Goal: Task Accomplishment & Management: Complete application form

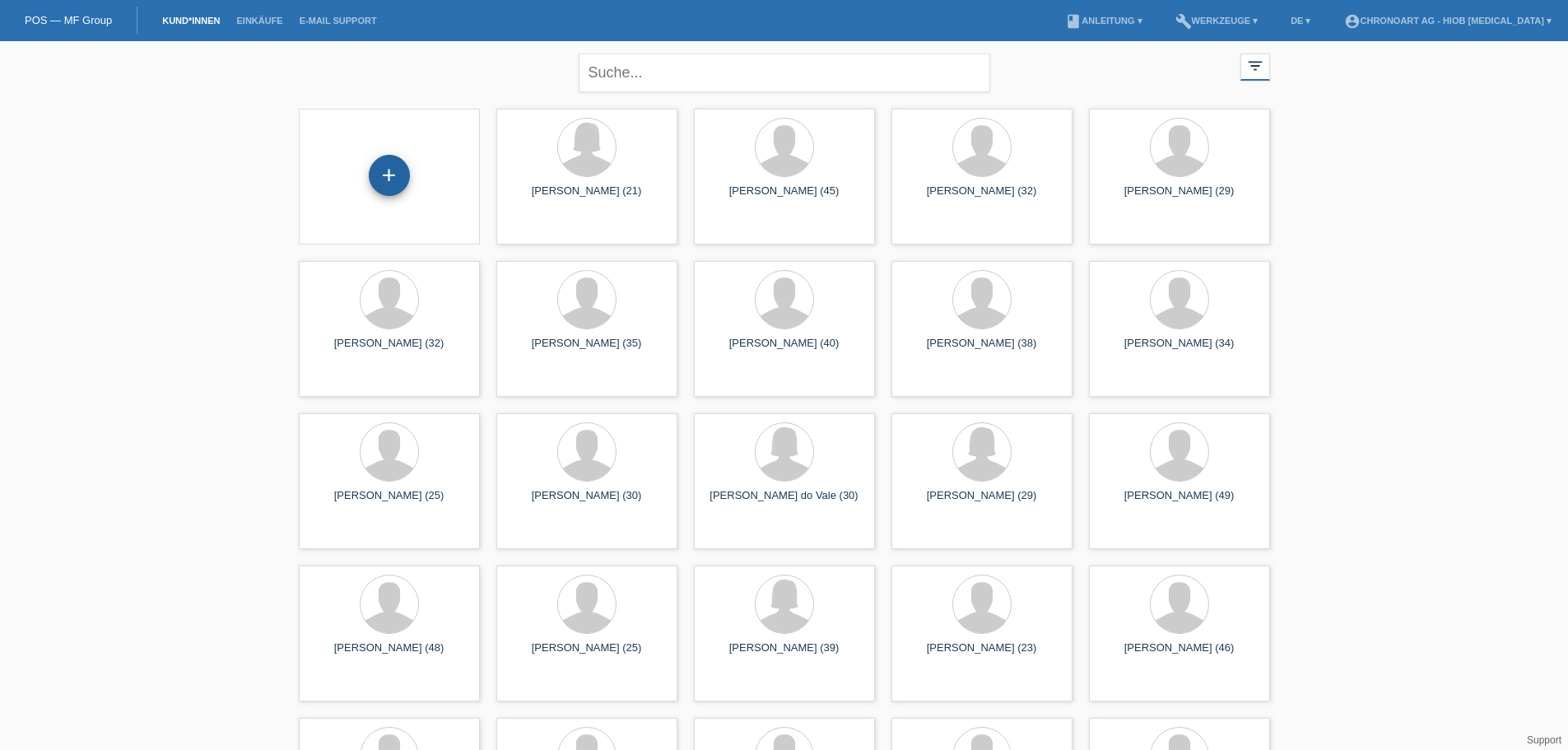
click at [390, 171] on div "+" at bounding box center [390, 175] width 41 height 41
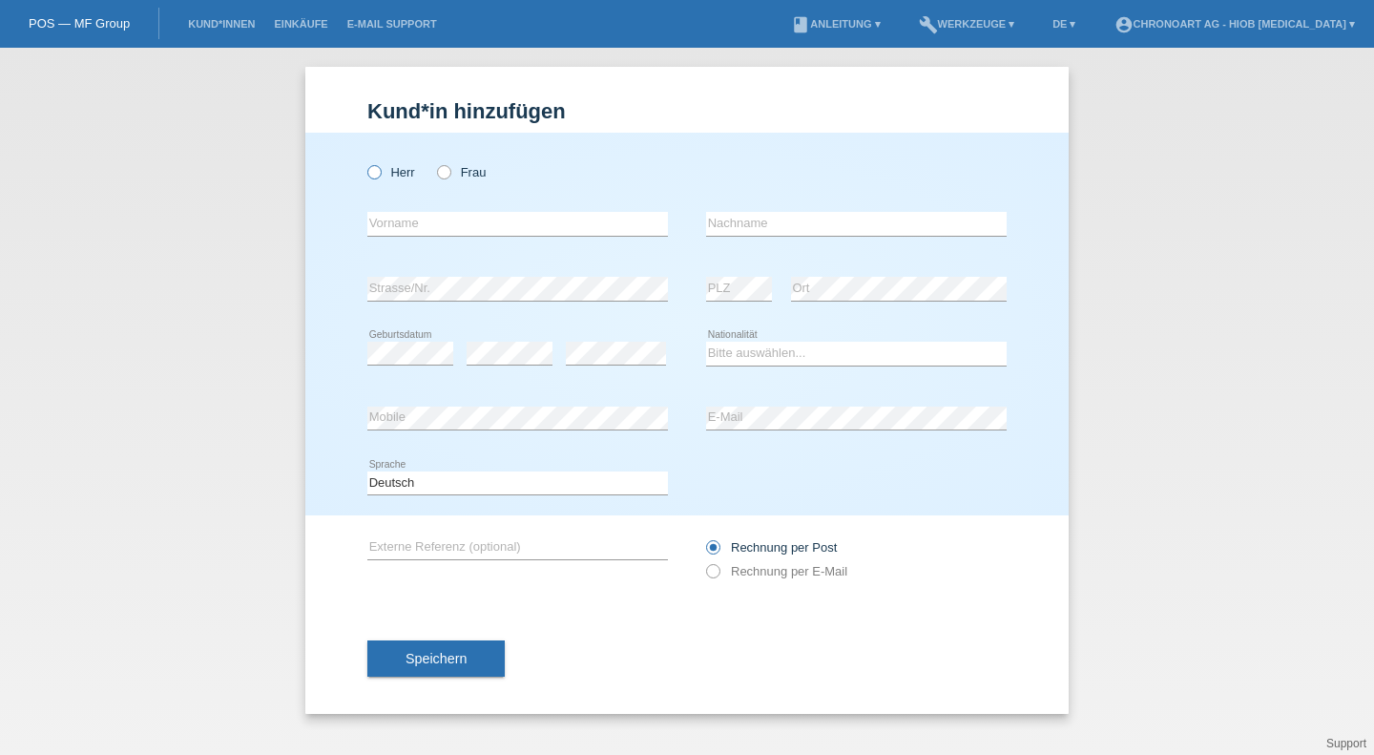
click at [400, 177] on label "Herr" at bounding box center [391, 172] width 48 height 14
click at [380, 177] on input "Herr" at bounding box center [373, 171] width 12 height 12
radio input "true"
click at [424, 219] on input "text" at bounding box center [517, 224] width 301 height 24
click at [436, 205] on div "error Vorname" at bounding box center [517, 224] width 301 height 65
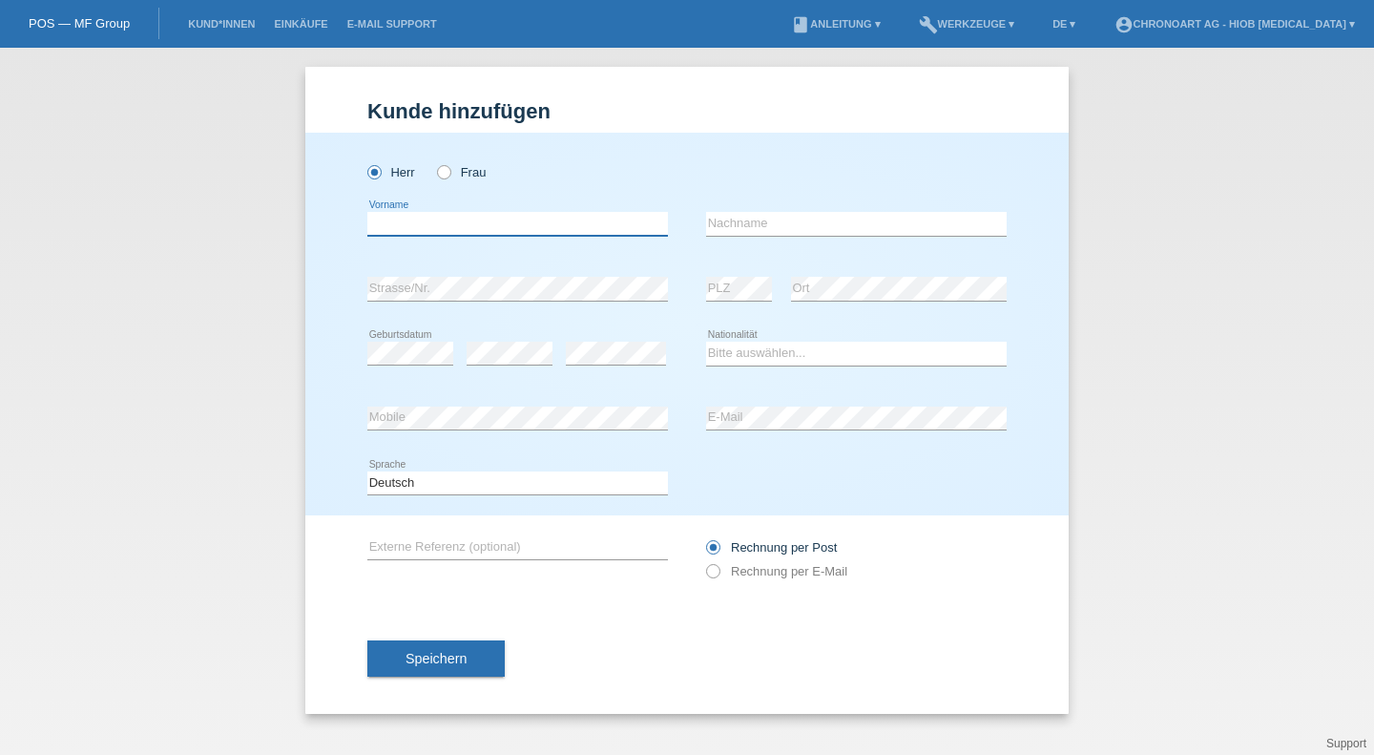
click at [473, 214] on input "text" at bounding box center [517, 224] width 301 height 24
drag, startPoint x: 507, startPoint y: 227, endPoint x: 522, endPoint y: 226, distance: 15.3
click at [507, 226] on input "text" at bounding box center [517, 224] width 301 height 24
paste input "Marchiat"
type input "Marchiat"
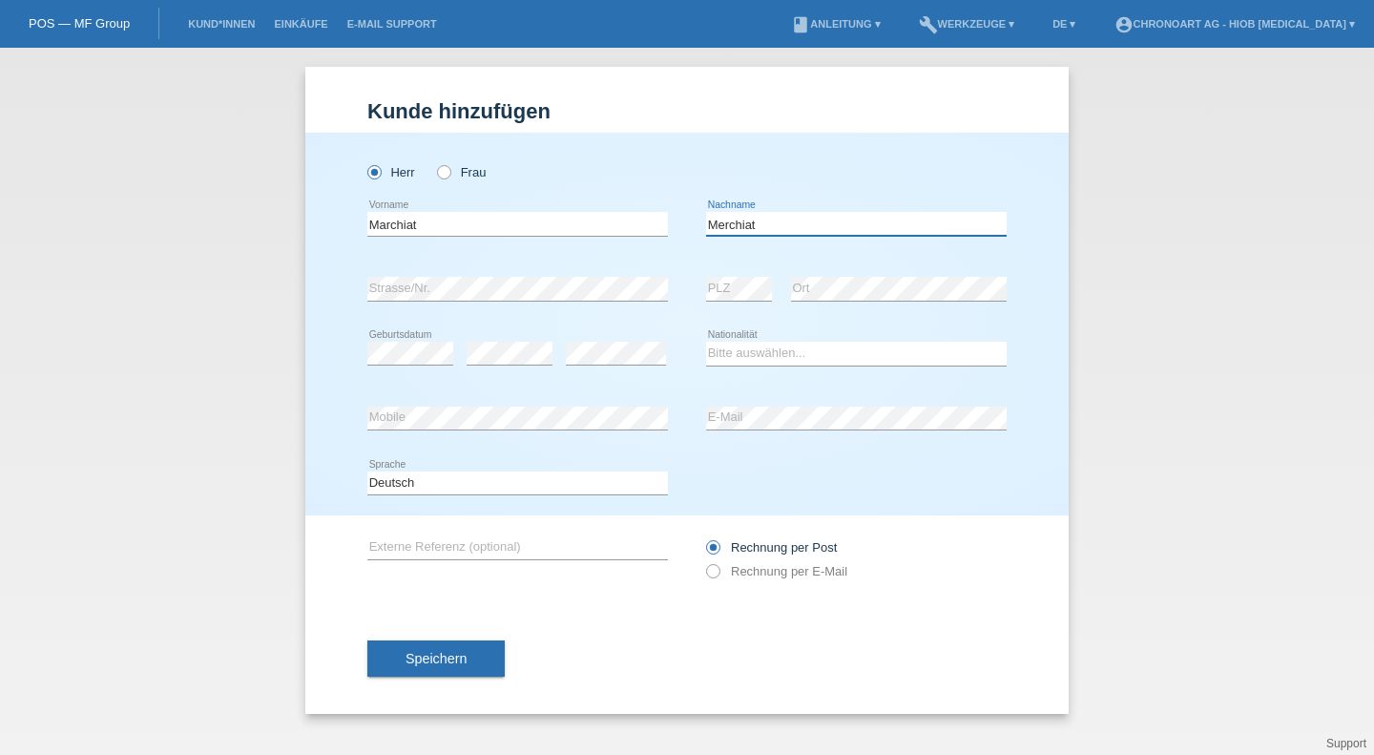
type input "Merchiat"
click at [756, 351] on select "Bitte auswählen... Schweiz Deutschland Liechtenstein Österreich ------------ Af…" at bounding box center [856, 353] width 301 height 23
select select "CH"
click at [706, 342] on select "Bitte auswählen... Schweiz Deutschland Liechtenstein Österreich ------------ Af…" at bounding box center [856, 353] width 301 height 23
click at [448, 436] on div "error Mobile" at bounding box center [517, 418] width 301 height 65
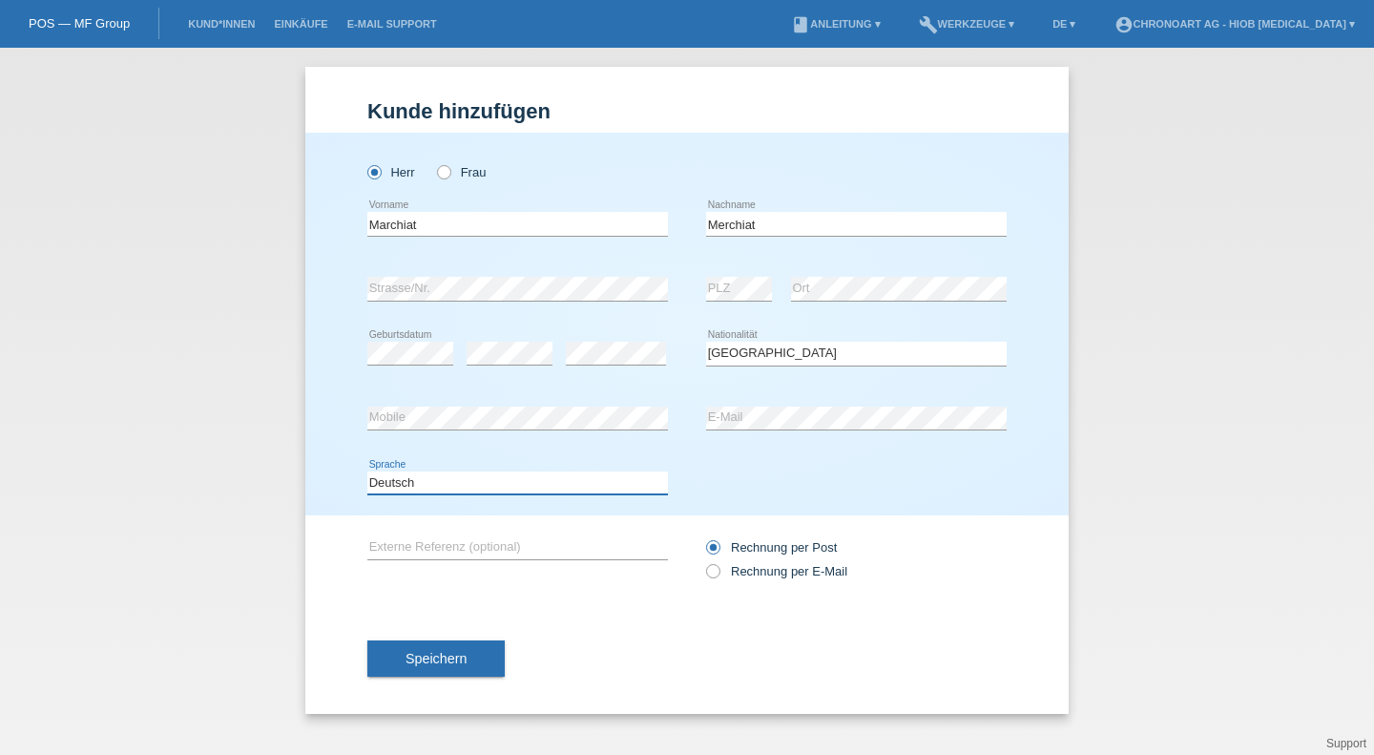
click at [512, 483] on select "Deutsch Français Italiano English" at bounding box center [517, 482] width 301 height 23
drag, startPoint x: 444, startPoint y: 545, endPoint x: 469, endPoint y: 544, distance: 25.8
click at [442, 545] on input "text" at bounding box center [517, 547] width 301 height 24
click at [752, 572] on label "Rechnung per E-Mail" at bounding box center [776, 571] width 141 height 14
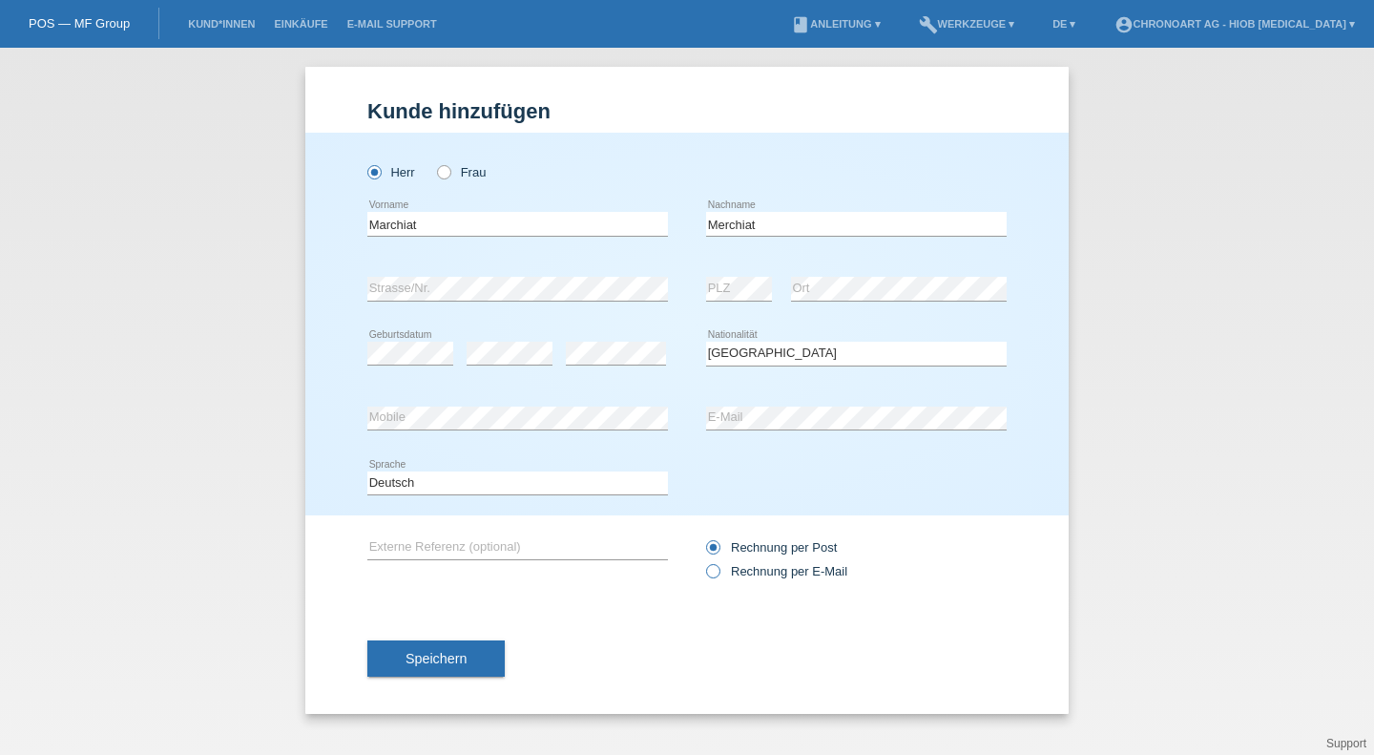
click at [719, 572] on input "Rechnung per E-Mail" at bounding box center [712, 576] width 12 height 24
radio input "true"
click at [428, 666] on span "Speichern" at bounding box center [436, 658] width 61 height 15
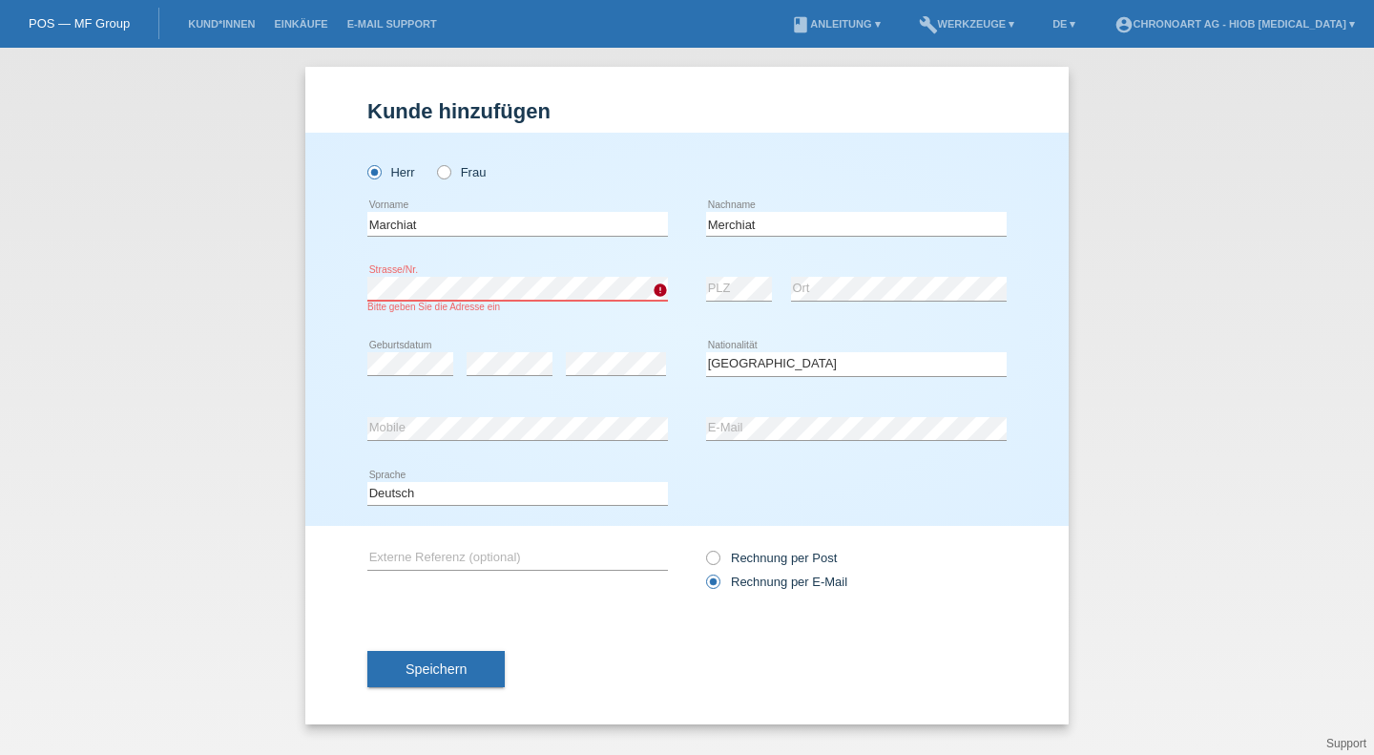
click at [51, 269] on div "Kund*in hinzufügen Kunde hinzufügen Kundin hinzufügen Herr Frau Marchiat error …" at bounding box center [687, 401] width 1374 height 707
drag, startPoint x: 536, startPoint y: 221, endPoint x: 5, endPoint y: 222, distance: 531.5
click at [0, 226] on div "Kund*in hinzufügen Kunde hinzufügen Kundin hinzufügen Herr Frau Marchiat error …" at bounding box center [687, 401] width 1374 height 707
type input "[PERSON_NAME]"
click at [1100, 434] on div "Kund*in hinzufügen Kunde hinzufügen Kundin hinzufügen Herr Frau Luca error Vorn…" at bounding box center [687, 401] width 1374 height 707
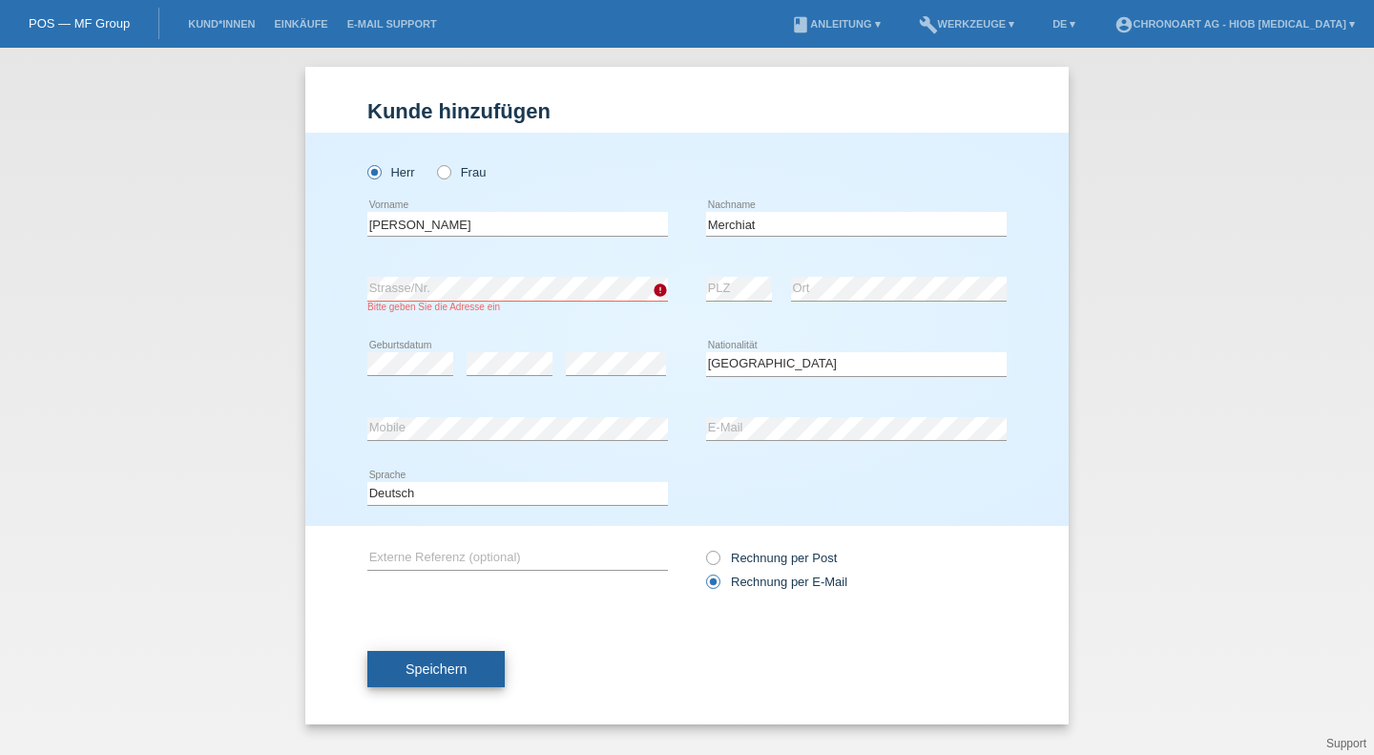
click at [444, 666] on span "Speichern" at bounding box center [436, 668] width 61 height 15
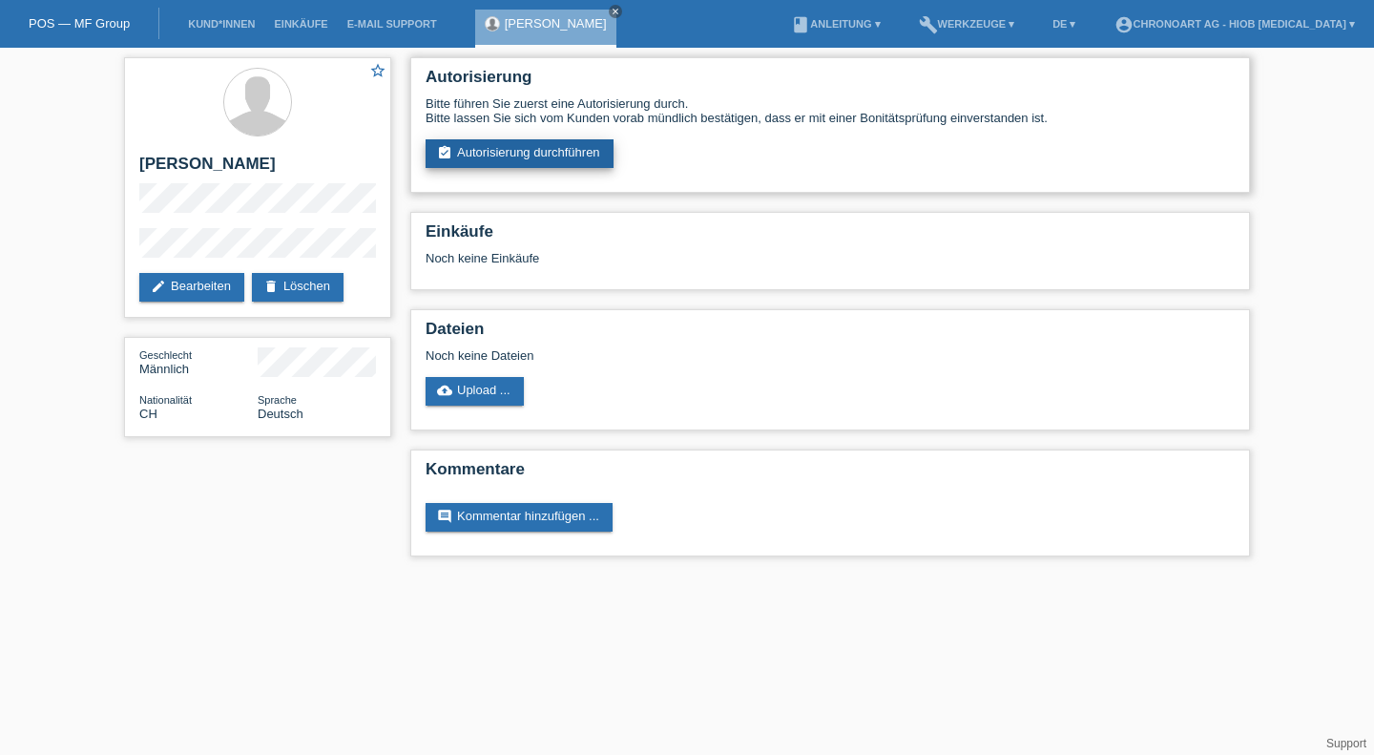
click at [529, 145] on link "assignment_turned_in Autorisierung durchführen" at bounding box center [520, 153] width 188 height 29
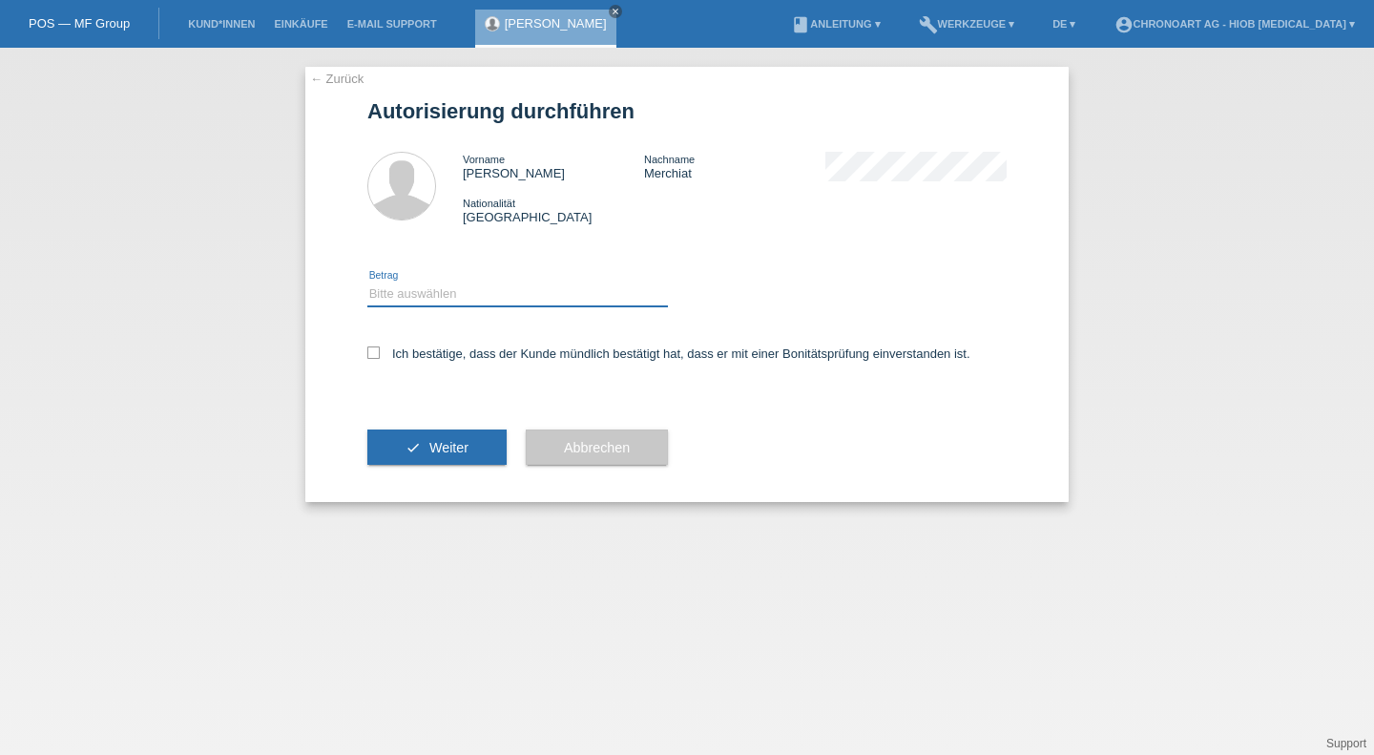
click at [433, 284] on select "Bitte auswählen CHF 1.00 - CHF 499.00 CHF 500.00 - CHF 1'999.00 CHF 2'000.00 - …" at bounding box center [517, 293] width 301 height 23
select select "3"
click at [367, 283] on select "Bitte auswählen CHF 1.00 - CHF 499.00 CHF 500.00 - CHF 1'999.00 CHF 2'000.00 - …" at bounding box center [517, 293] width 301 height 23
drag, startPoint x: 401, startPoint y: 351, endPoint x: 408, endPoint y: 364, distance: 14.6
click at [401, 351] on label "Ich bestätige, dass der Kunde mündlich bestätigt hat, dass er mit einer Bonität…" at bounding box center [668, 353] width 603 height 14
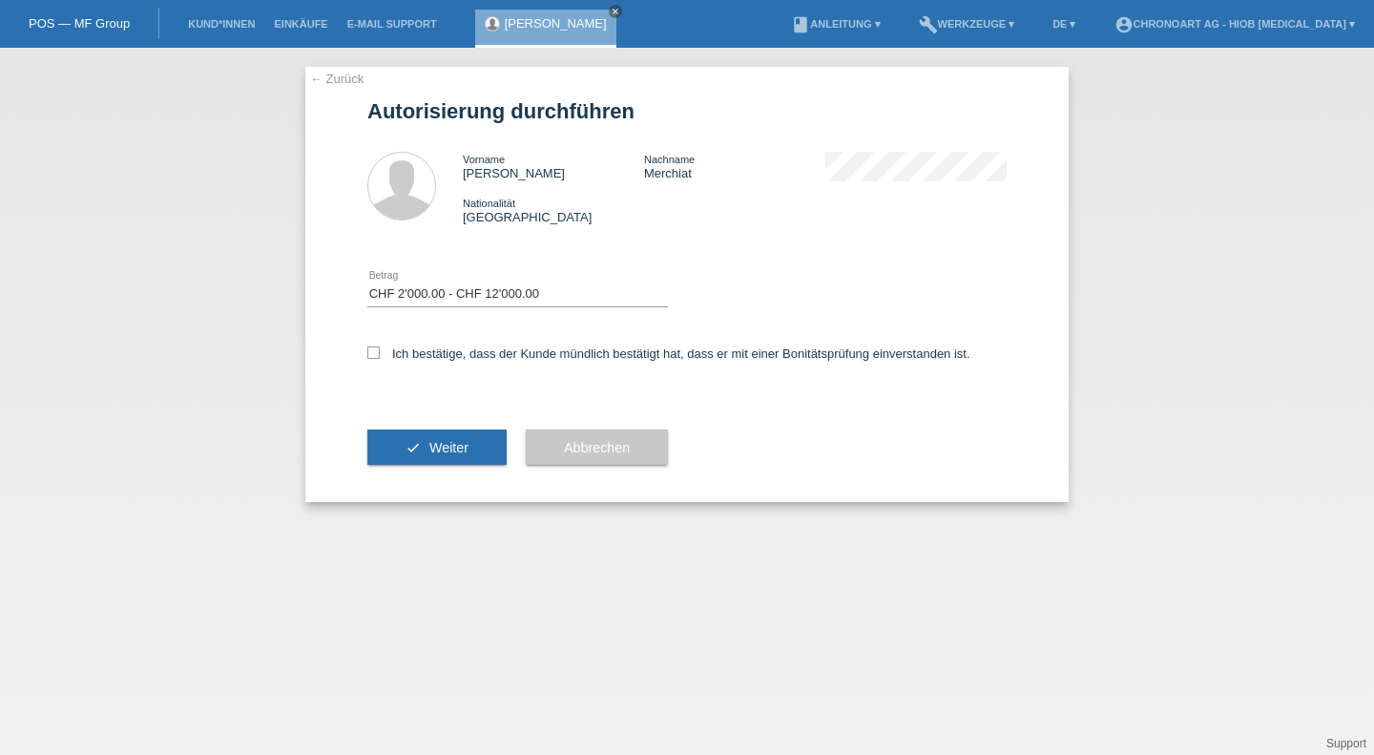
click at [380, 351] on input "Ich bestätige, dass der Kunde mündlich bestätigt hat, dass er mit einer Bonität…" at bounding box center [373, 352] width 12 height 12
checkbox input "true"
click at [420, 449] on button "check Weiter" at bounding box center [436, 447] width 139 height 36
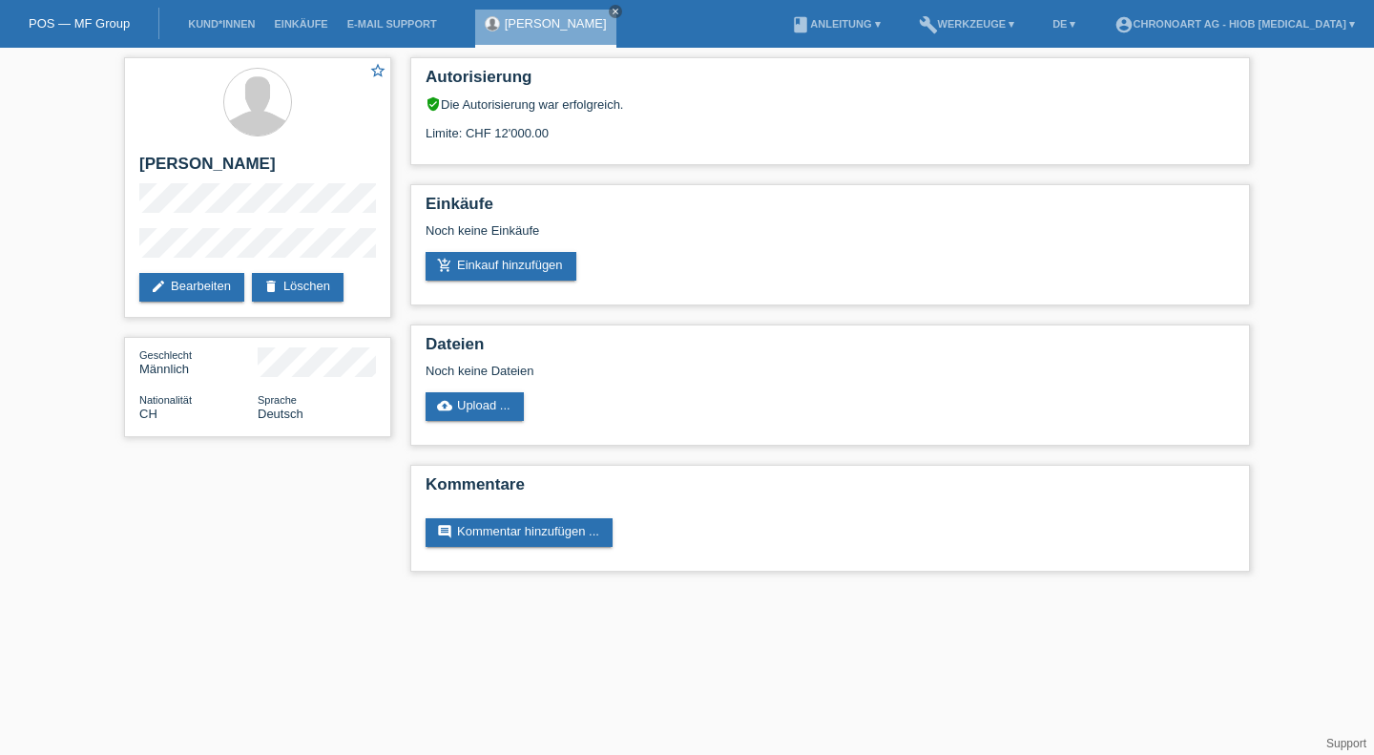
click at [81, 34] on div "POS — MF Group" at bounding box center [79, 23] width 159 height 31
click at [93, 17] on link "POS — MF Group" at bounding box center [79, 23] width 101 height 14
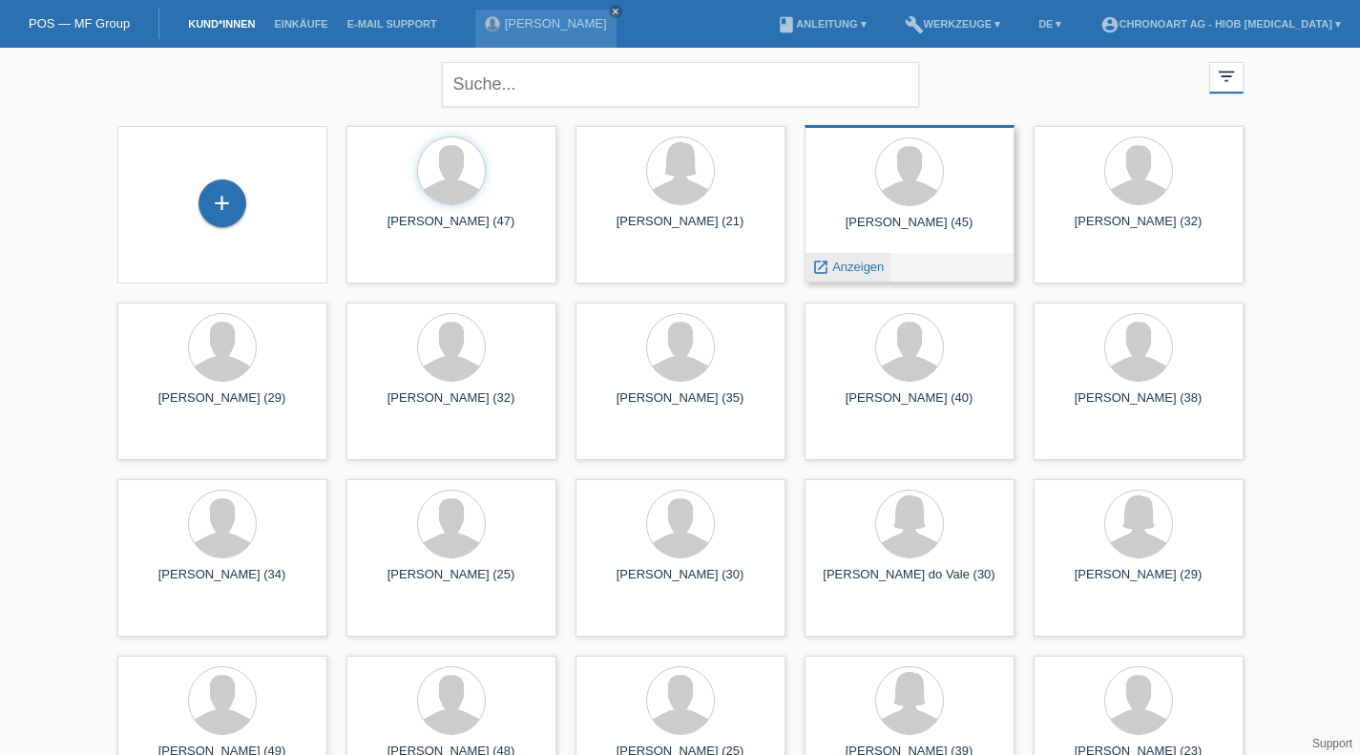
click at [807, 256] on div "launch Anzeigen" at bounding box center [848, 267] width 86 height 29
click at [825, 273] on icon "launch" at bounding box center [820, 267] width 17 height 17
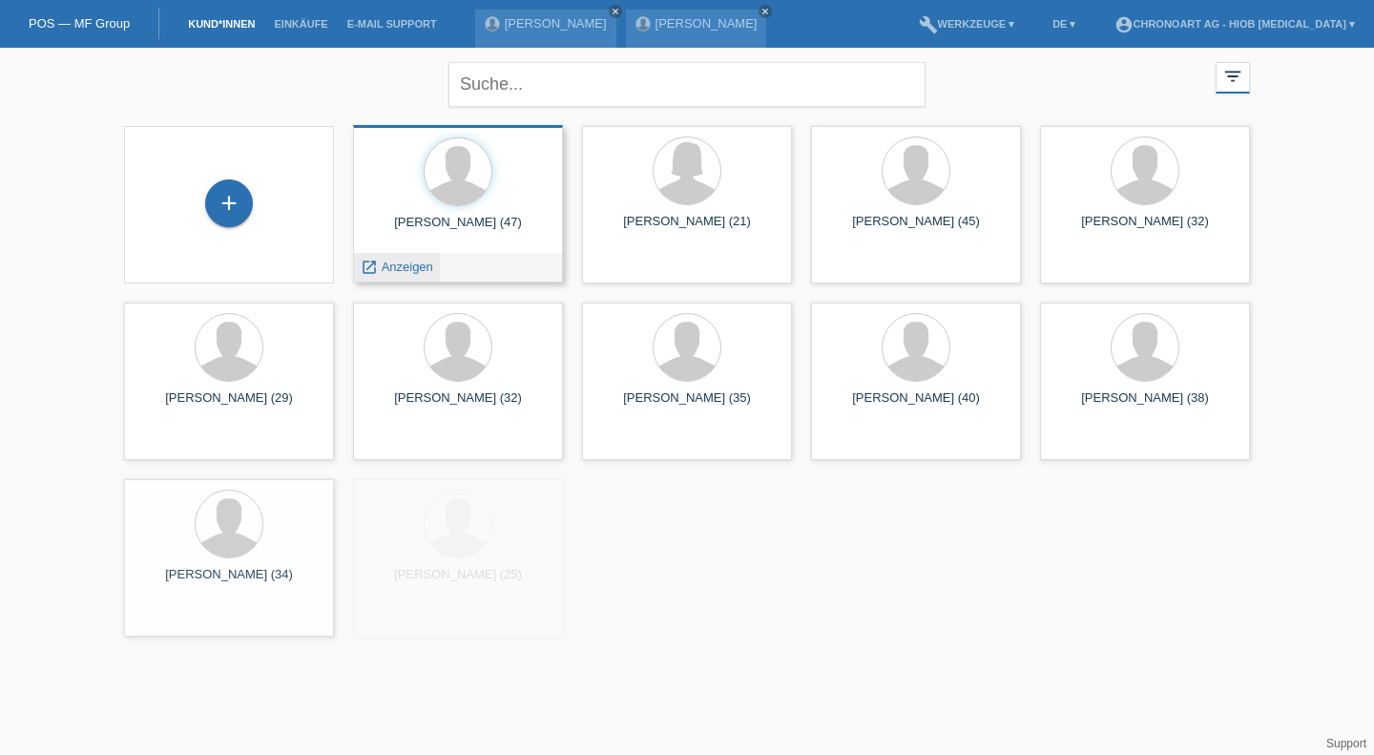
click at [402, 264] on span "Anzeigen" at bounding box center [408, 267] width 52 height 14
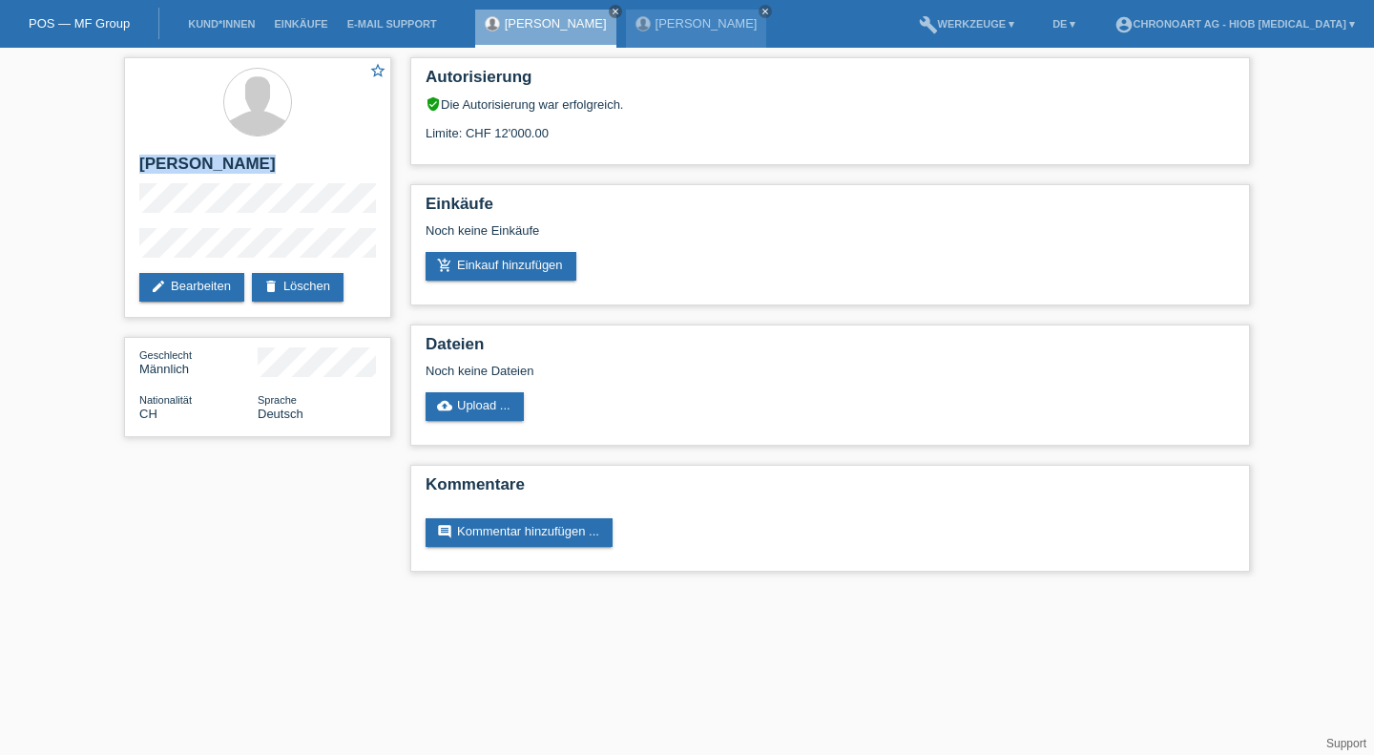
click at [121, 166] on div "star_border [PERSON_NAME] edit Bearbeiten delete Löschen Geschlecht Männlich Na…" at bounding box center [258, 252] width 286 height 408
click at [124, 190] on div "star_border [PERSON_NAME] edit Bearbeiten delete Löschen" at bounding box center [257, 187] width 267 height 261
drag, startPoint x: 109, startPoint y: 243, endPoint x: 276, endPoint y: 262, distance: 168.1
click at [276, 262] on div "star_border Luca Merchiat edit Bearbeiten delete Löschen Geschlecht Männlich Na…" at bounding box center [687, 319] width 1374 height 543
drag, startPoint x: 206, startPoint y: 515, endPoint x: 200, endPoint y: 496, distance: 19.9
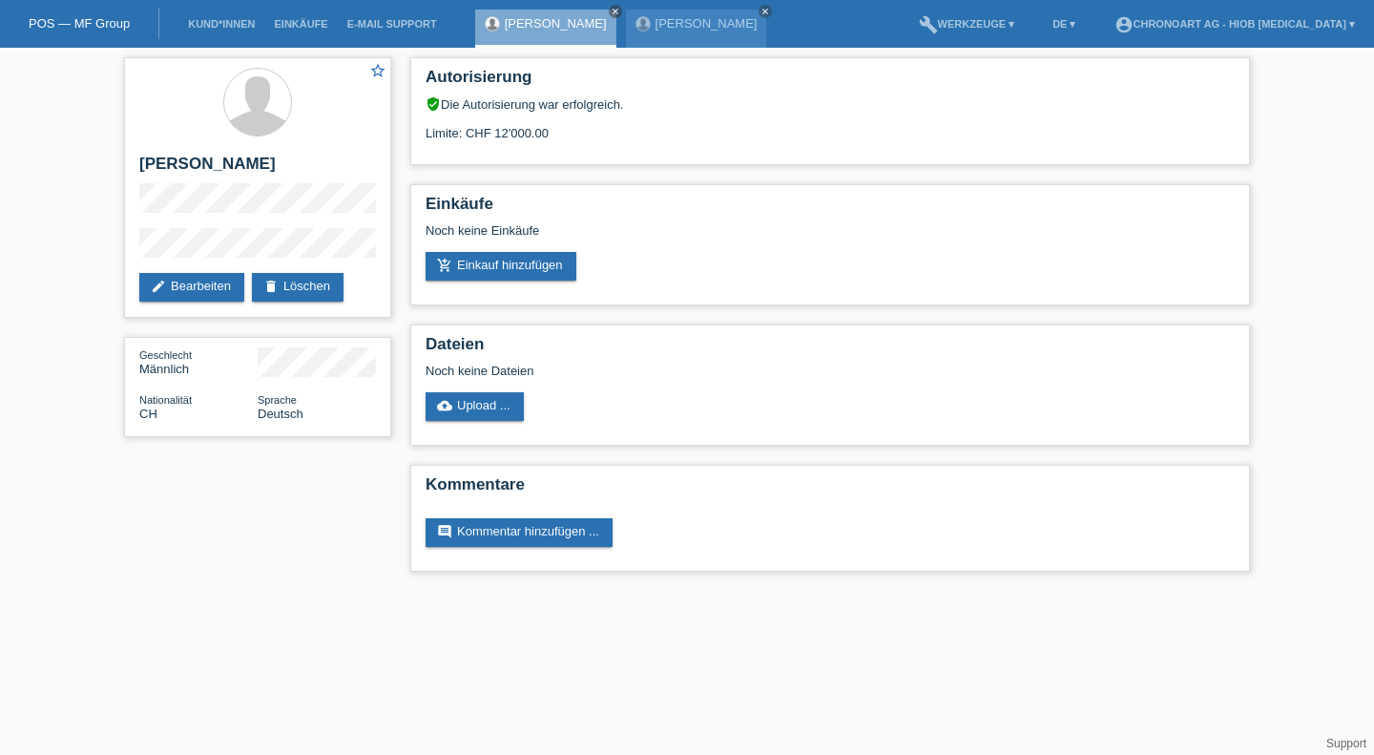
click at [207, 515] on div "star_border Luca Merchiat edit Bearbeiten delete Löschen Geschlecht Männlich Na…" at bounding box center [687, 319] width 1145 height 543
click at [185, 289] on link "edit Bearbeiten" at bounding box center [191, 287] width 105 height 29
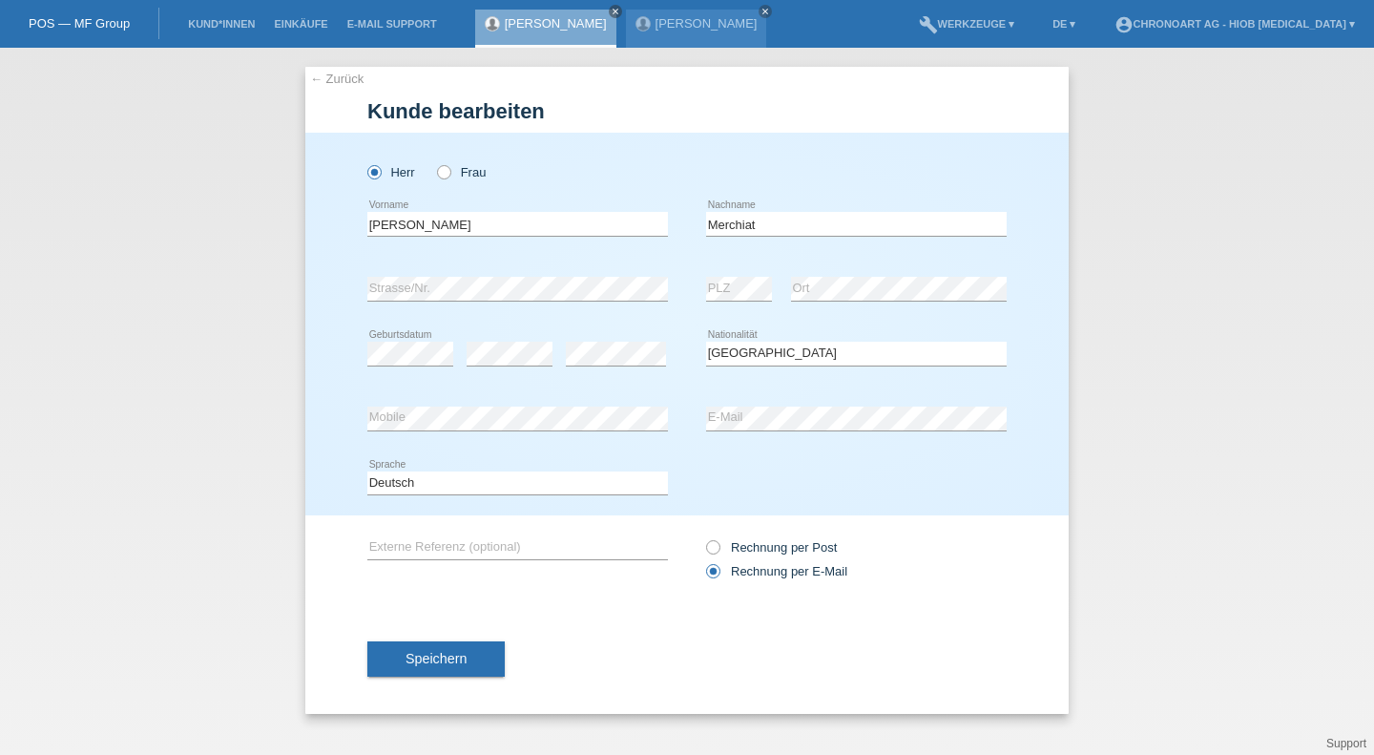
select select "CH"
click at [719, 227] on input "Merchiat" at bounding box center [856, 224] width 301 height 24
type input "Marchiat"
click at [448, 674] on button "Speichern" at bounding box center [435, 658] width 137 height 36
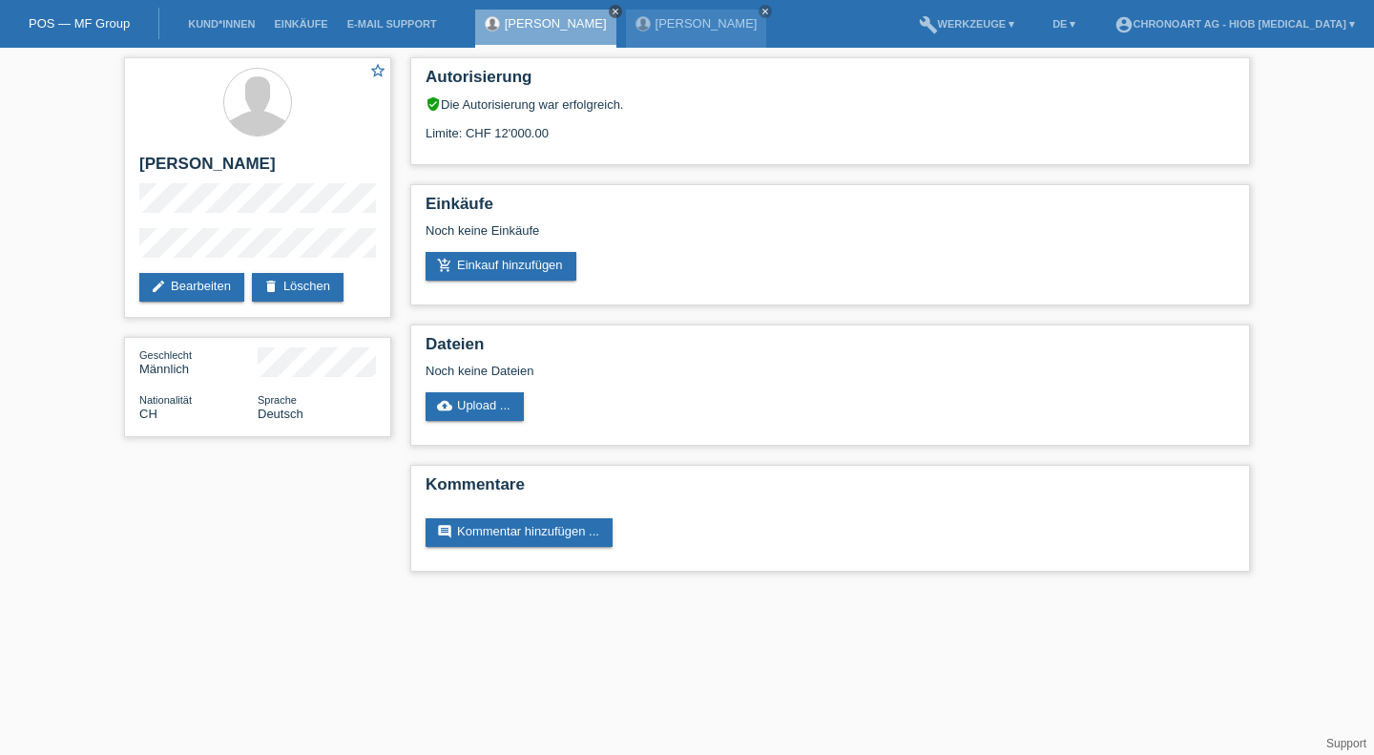
click at [609, 13] on link "close" at bounding box center [615, 11] width 13 height 13
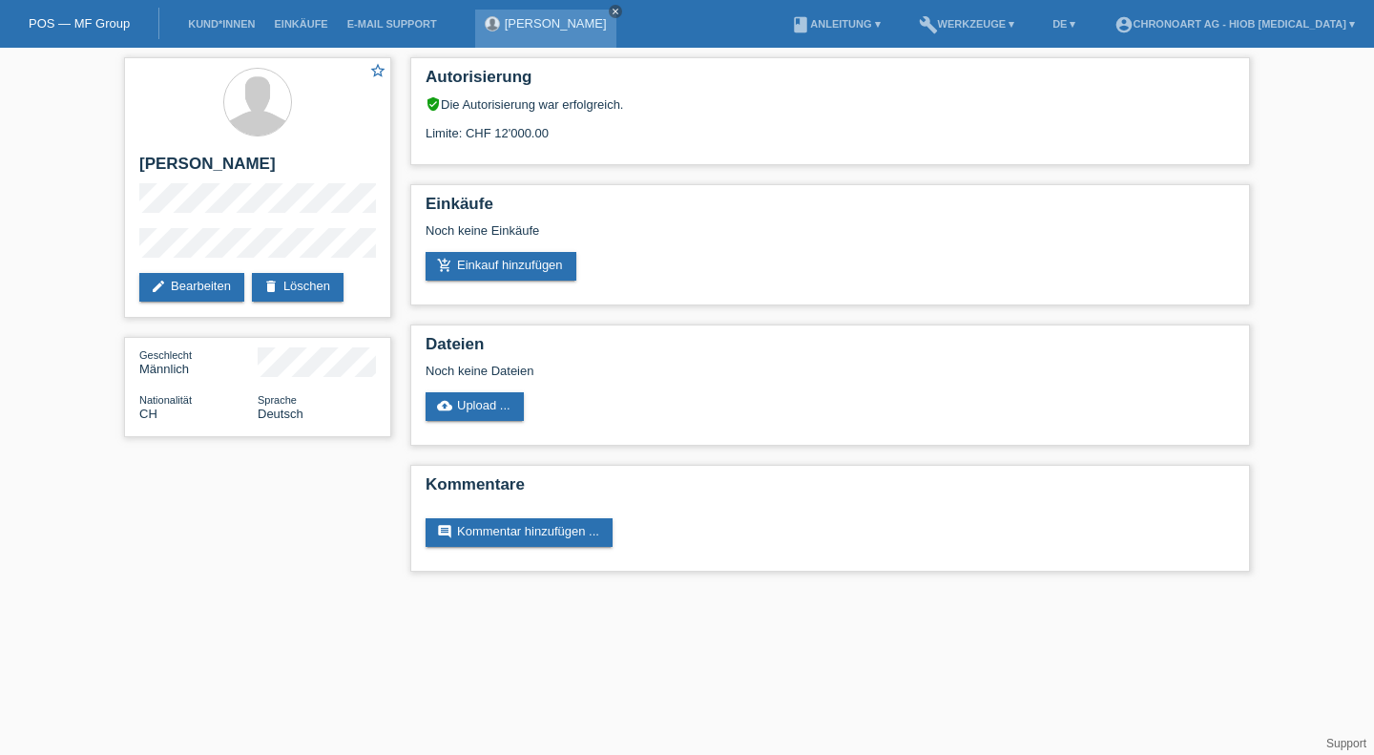
click at [611, 13] on icon "close" at bounding box center [616, 12] width 10 height 10
